Goal: Task Accomplishment & Management: Use online tool/utility

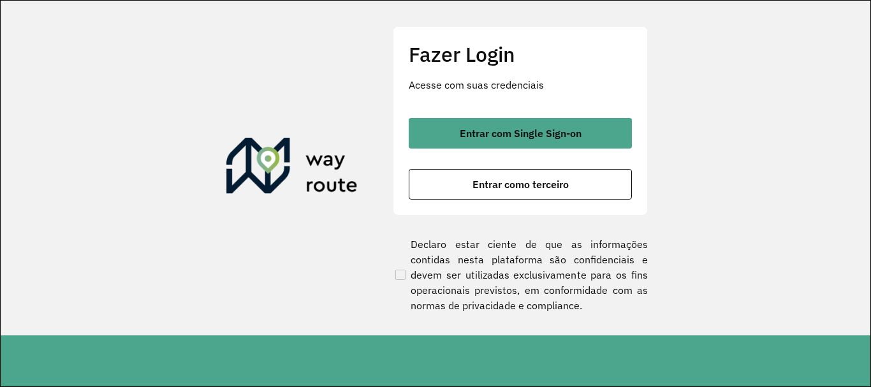
click at [471, 133] on span "Entrar com Single Sign-on" at bounding box center [521, 133] width 122 height 10
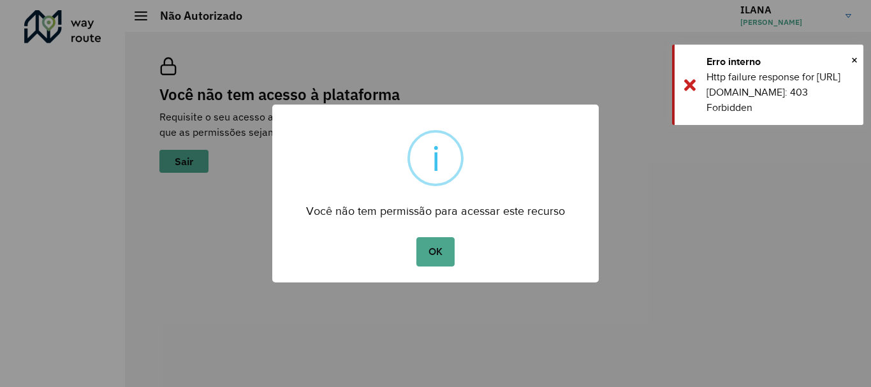
click at [858, 25] on div "× i Você não tem permissão para acessar este recurso OK No Cancel" at bounding box center [435, 193] width 871 height 387
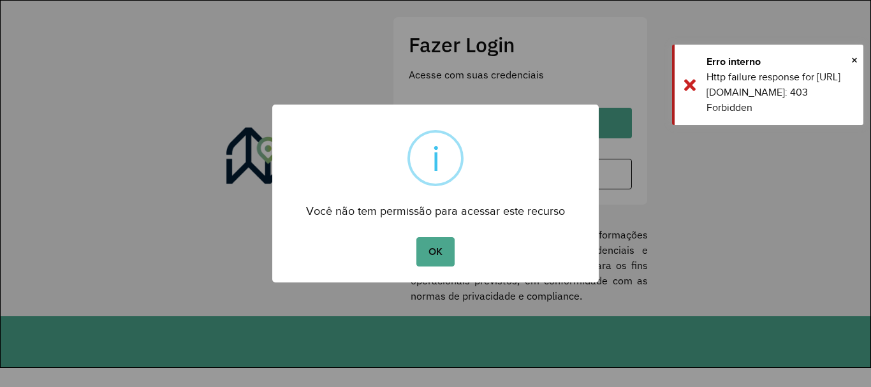
click at [409, 258] on div "OK No Cancel" at bounding box center [435, 252] width 327 height 36
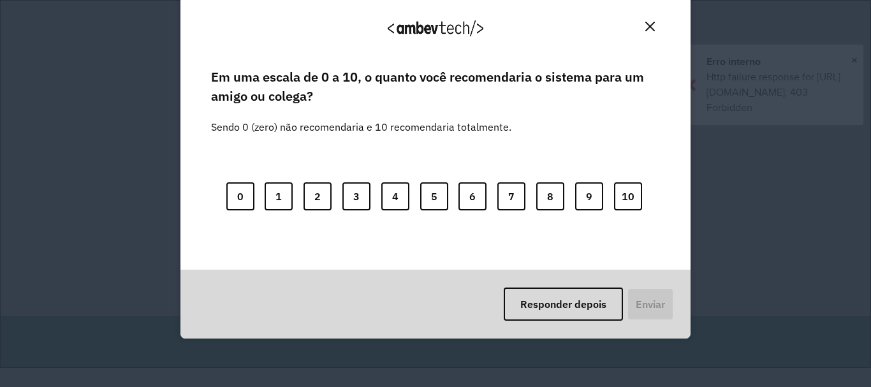
click at [469, 246] on body "Aguarde... Pop-up bloqueado! Seu navegador bloqueou automáticamente a abertura …" at bounding box center [435, 184] width 871 height 368
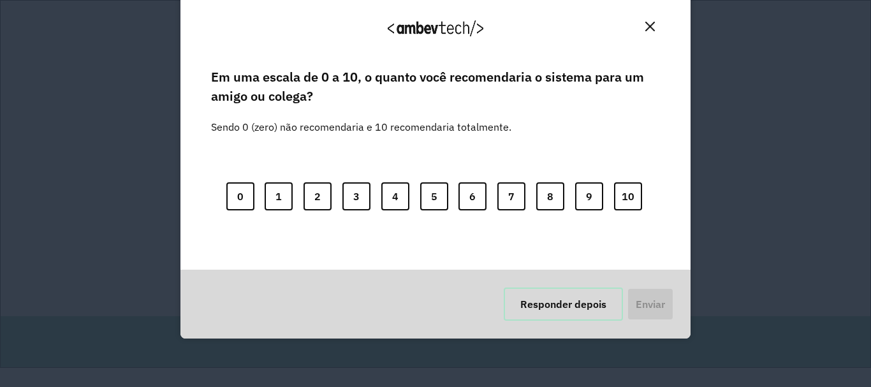
click at [540, 314] on button "Responder depois" at bounding box center [563, 304] width 119 height 33
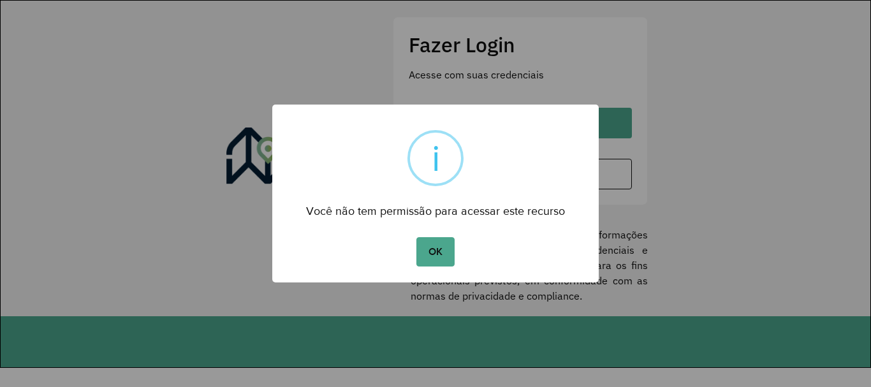
click at [415, 273] on div "× i Você não tem permissão para acessar este recurso OK No Cancel" at bounding box center [435, 194] width 327 height 178
click at [441, 254] on button "OK" at bounding box center [436, 251] width 38 height 29
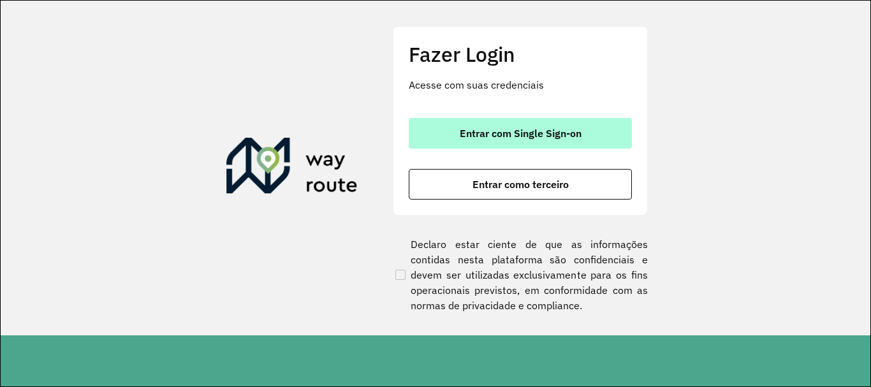
click at [496, 131] on span "Entrar com Single Sign-on" at bounding box center [521, 133] width 122 height 10
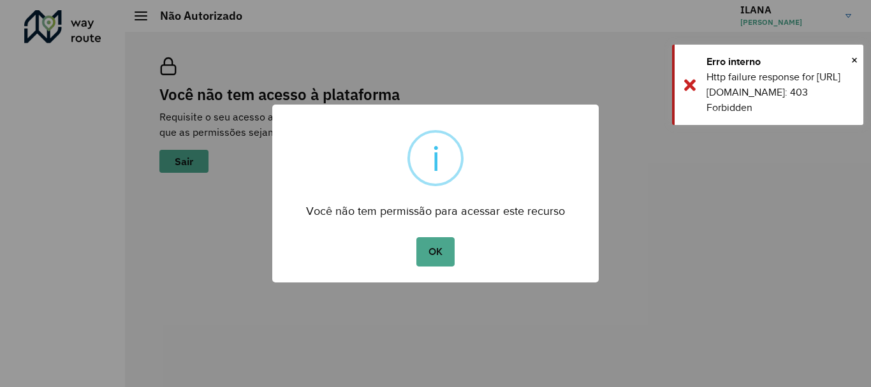
click at [438, 285] on div "× i Você não tem permissão para acessar este recurso OK No Cancel" at bounding box center [435, 193] width 871 height 387
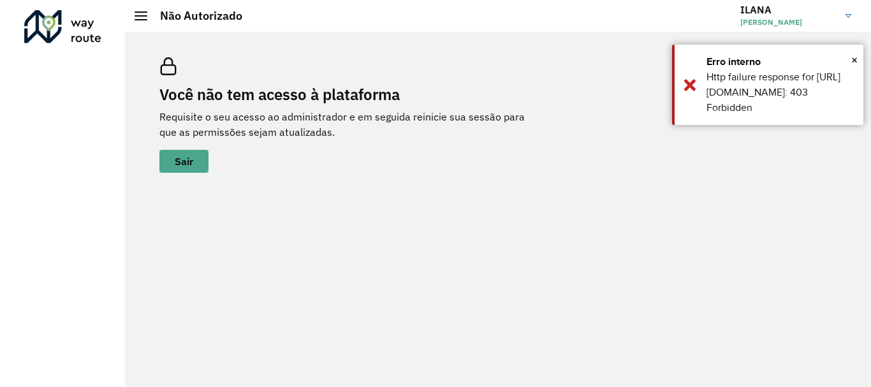
click at [438, 263] on div "Você não tem acesso à plataforma Requisite o seu acesso ao administrador e em s…" at bounding box center [498, 209] width 746 height 355
click at [369, 204] on div "Você não tem acesso à plataforma Requisite o seu acesso ao administrador e em s…" at bounding box center [498, 209] width 746 height 355
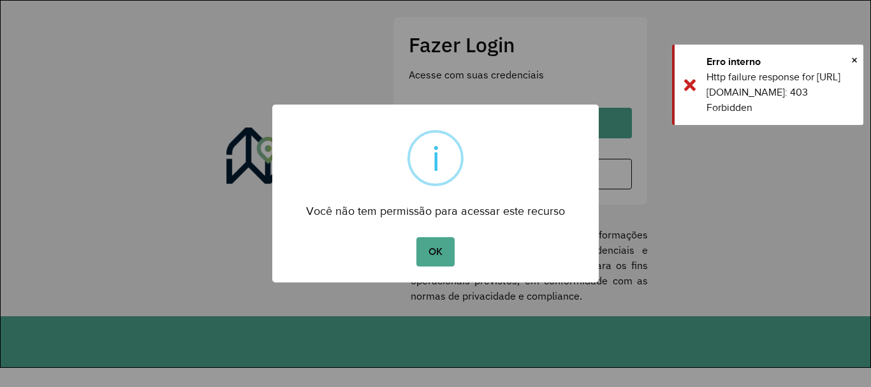
click at [417, 237] on button "OK" at bounding box center [436, 251] width 38 height 29
